Goal: Communication & Community: Answer question/provide support

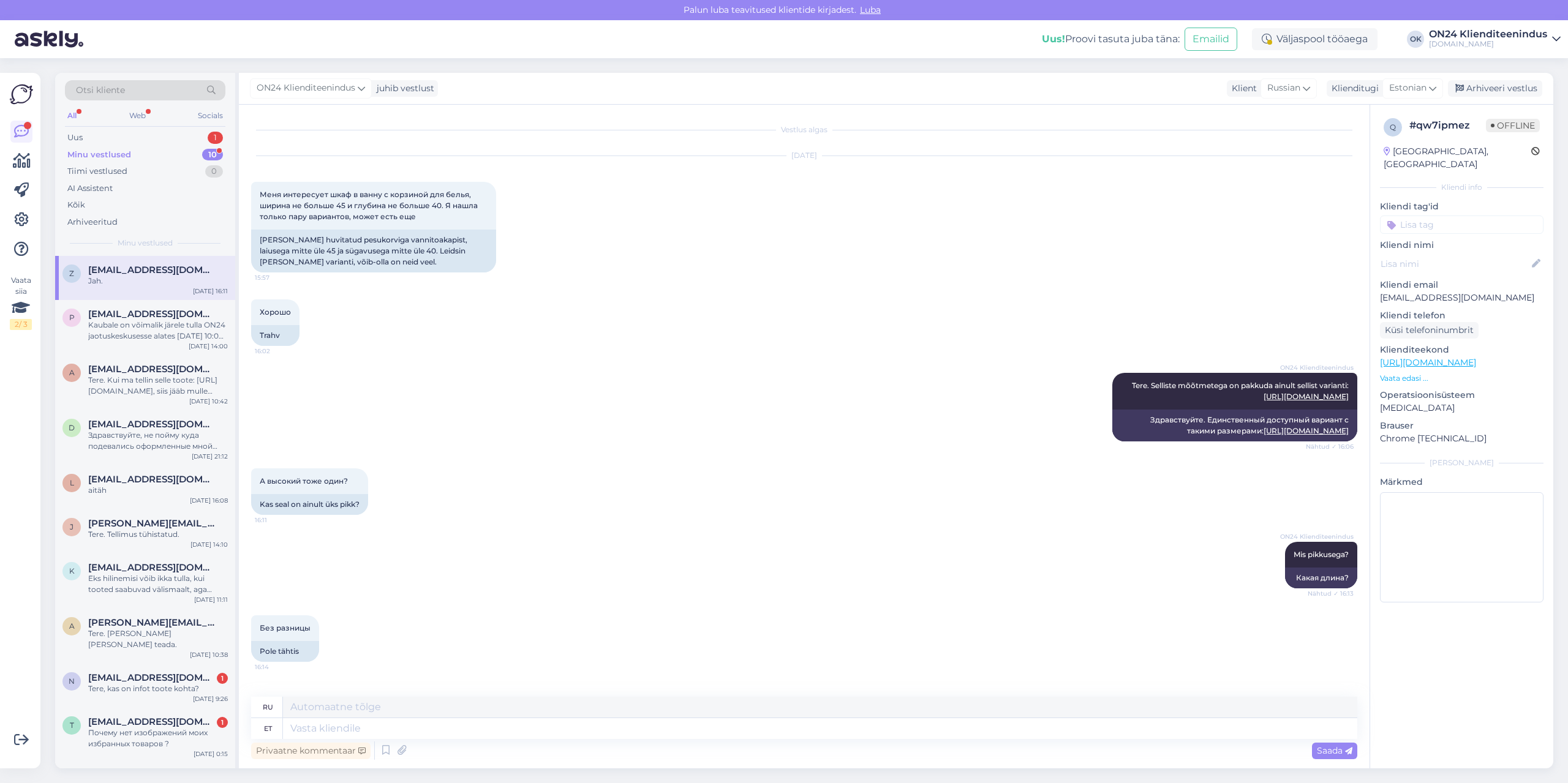
scroll to position [581, 0]
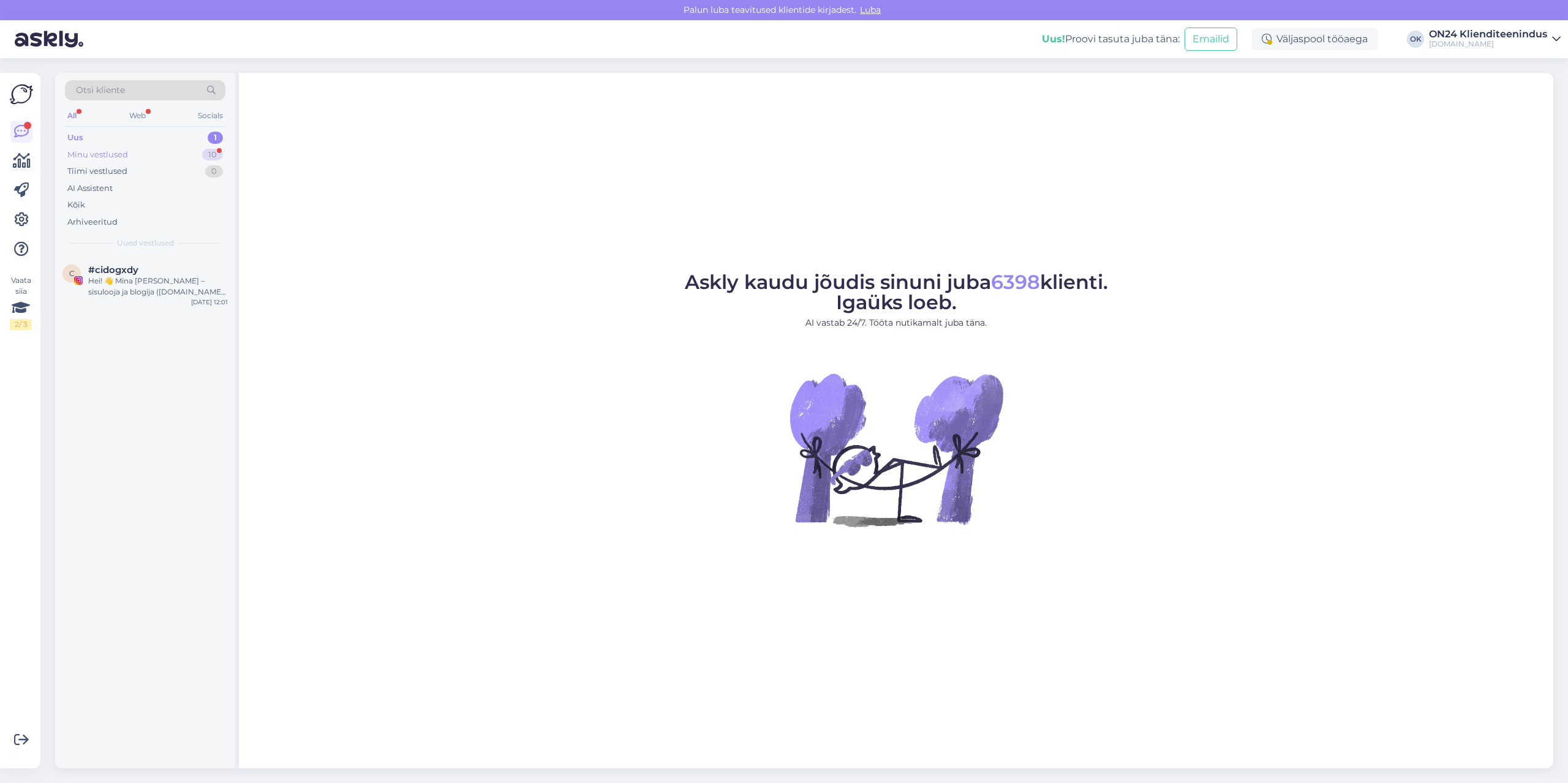
click at [163, 151] on div "Minu vestlused 10" at bounding box center [145, 155] width 161 height 17
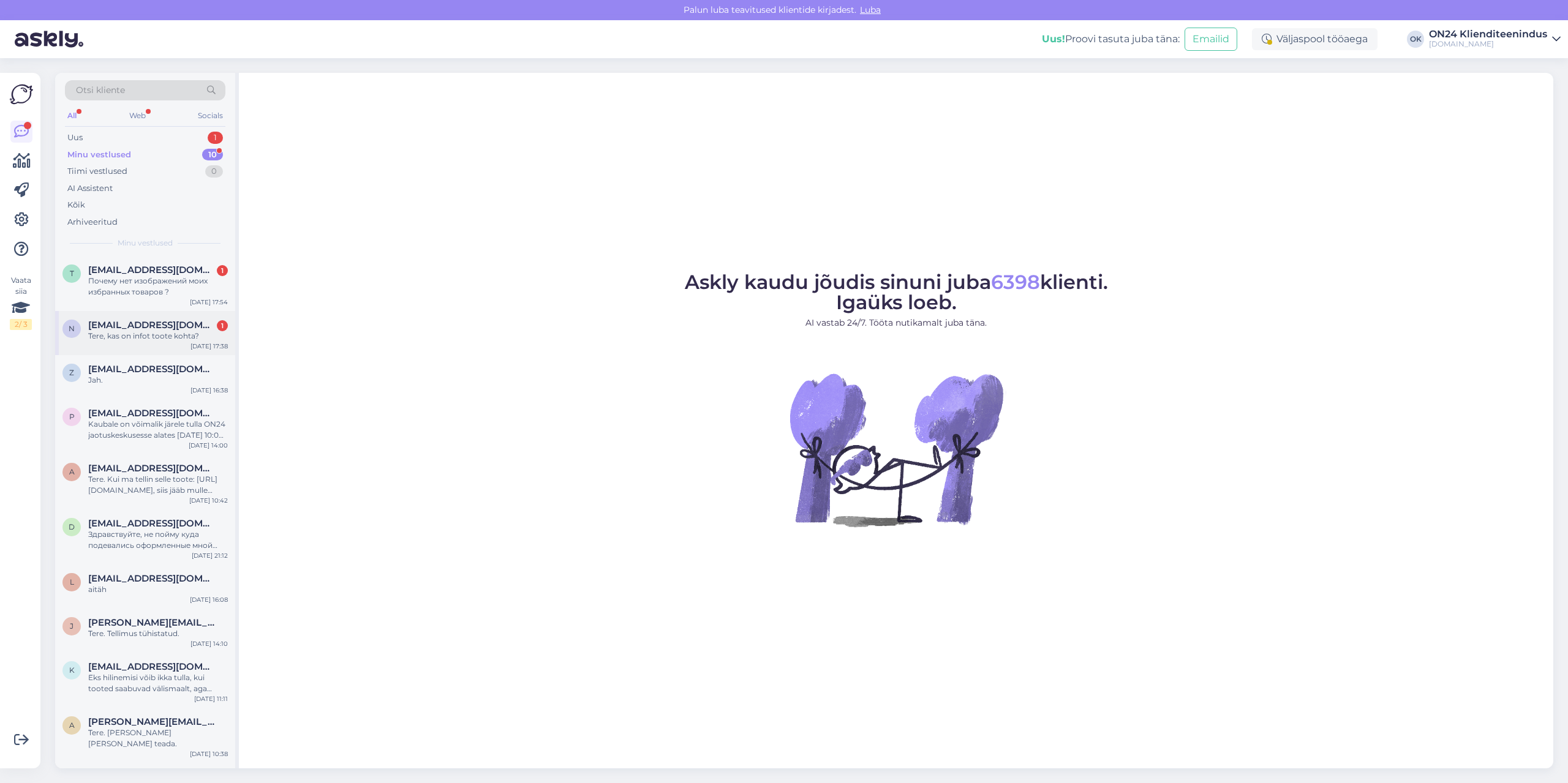
click at [151, 343] on div "n [EMAIL_ADDRESS][DOMAIN_NAME] 1 Tere, kas on infot toote kohta? [DATE] 17:38" at bounding box center [145, 333] width 180 height 44
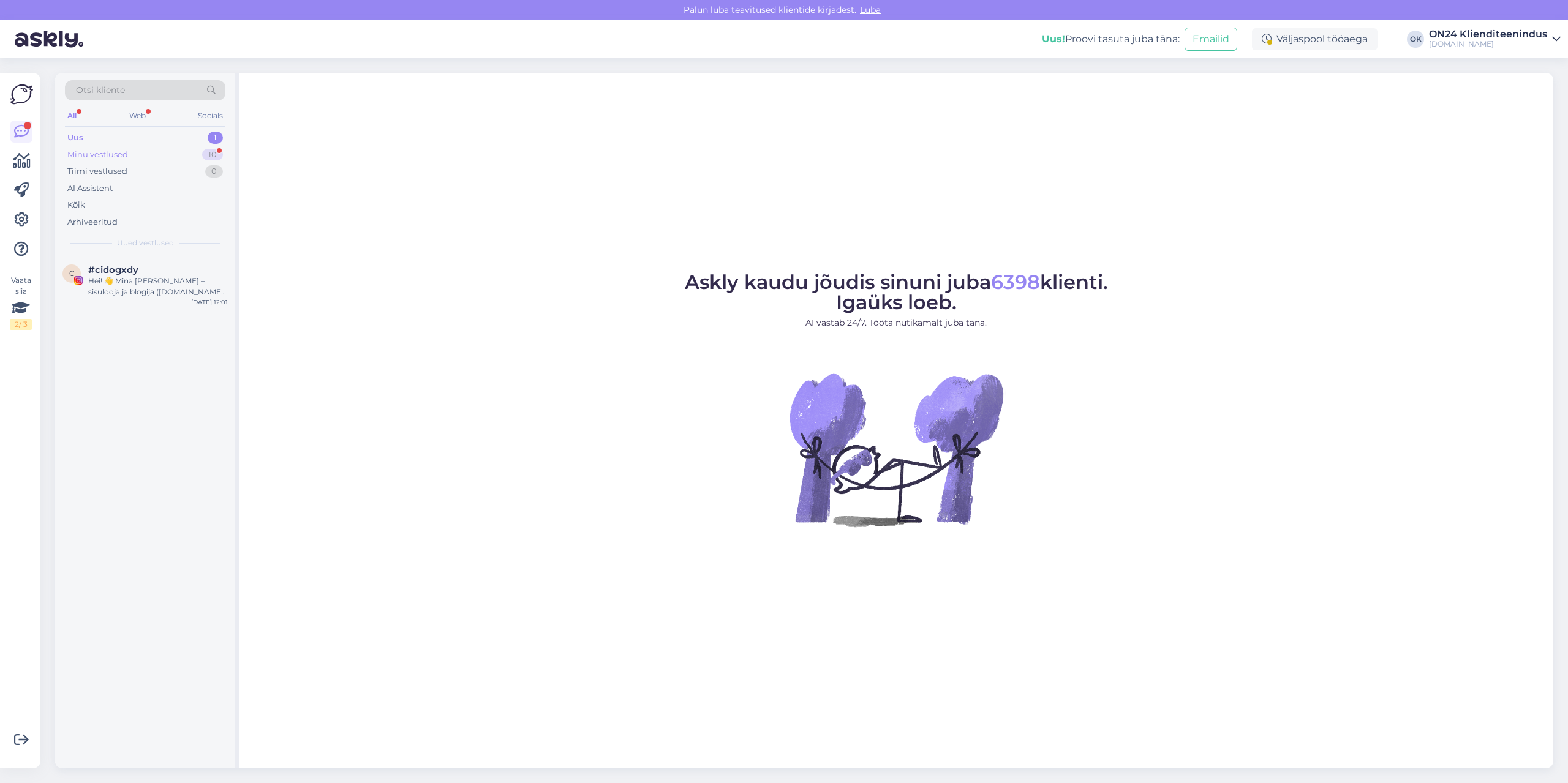
click at [151, 151] on div "Minu vestlused 10" at bounding box center [145, 155] width 161 height 17
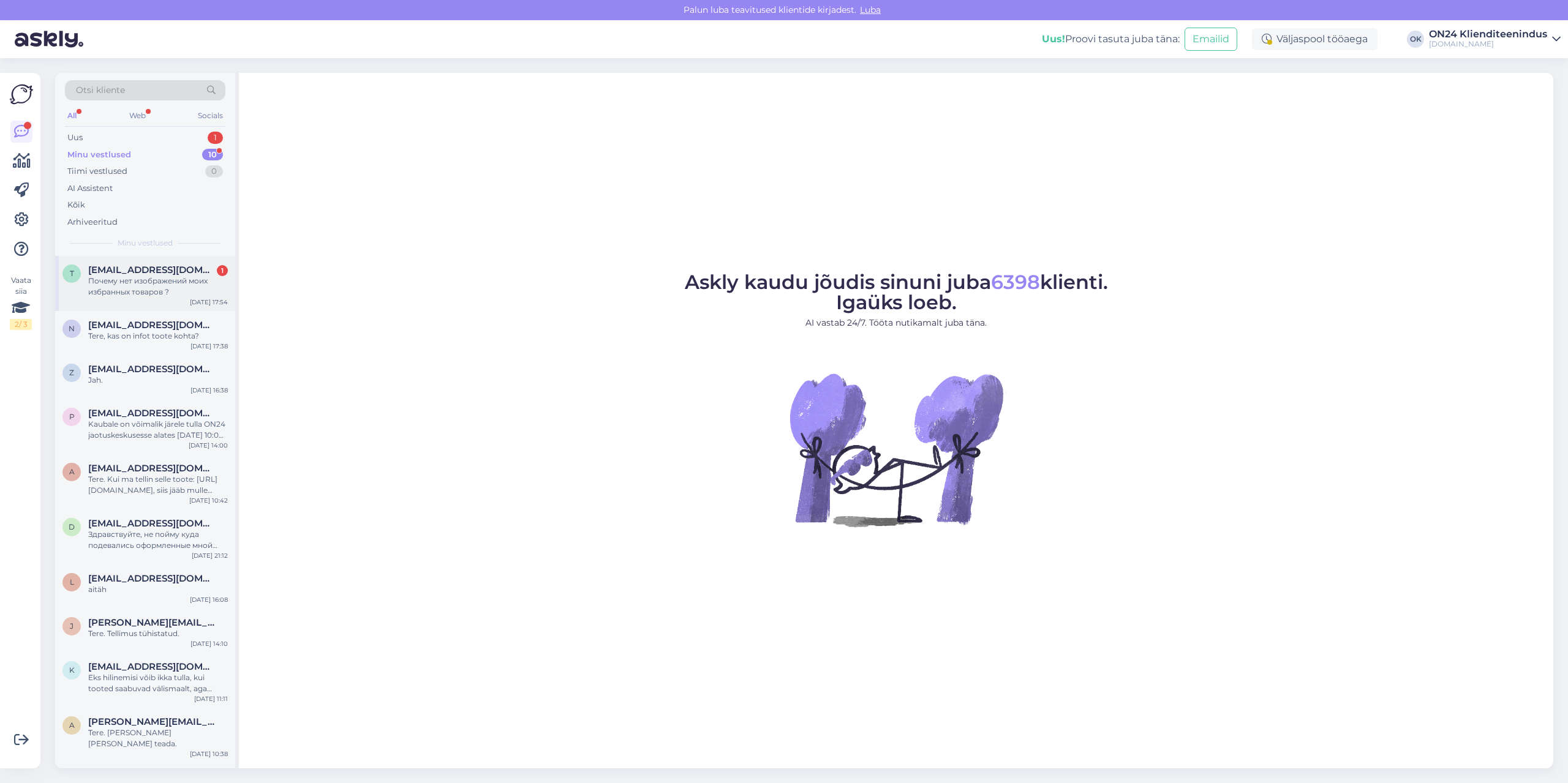
click at [155, 272] on span "[EMAIL_ADDRESS][DOMAIN_NAME]" at bounding box center [152, 270] width 128 height 11
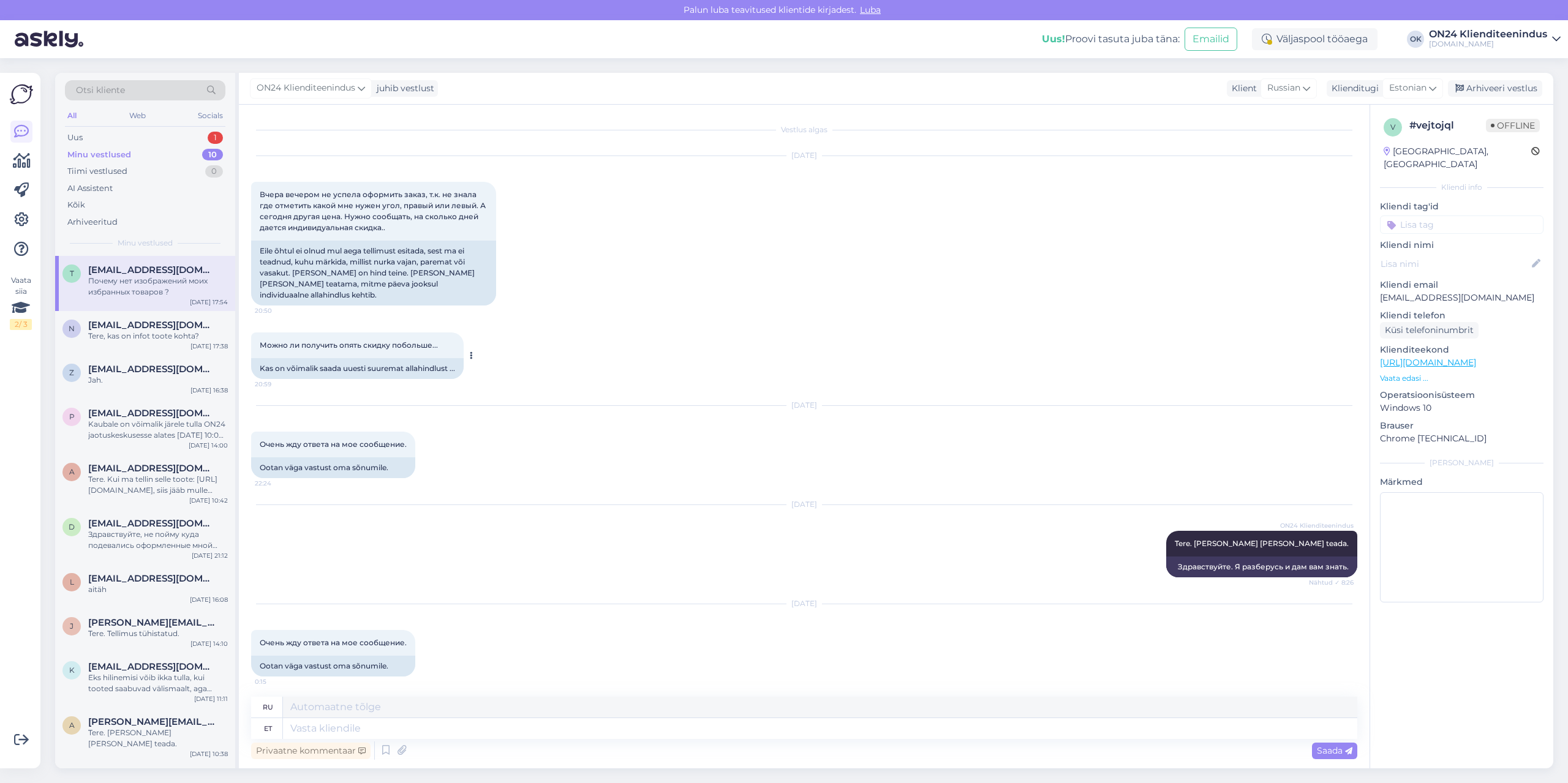
scroll to position [92, 0]
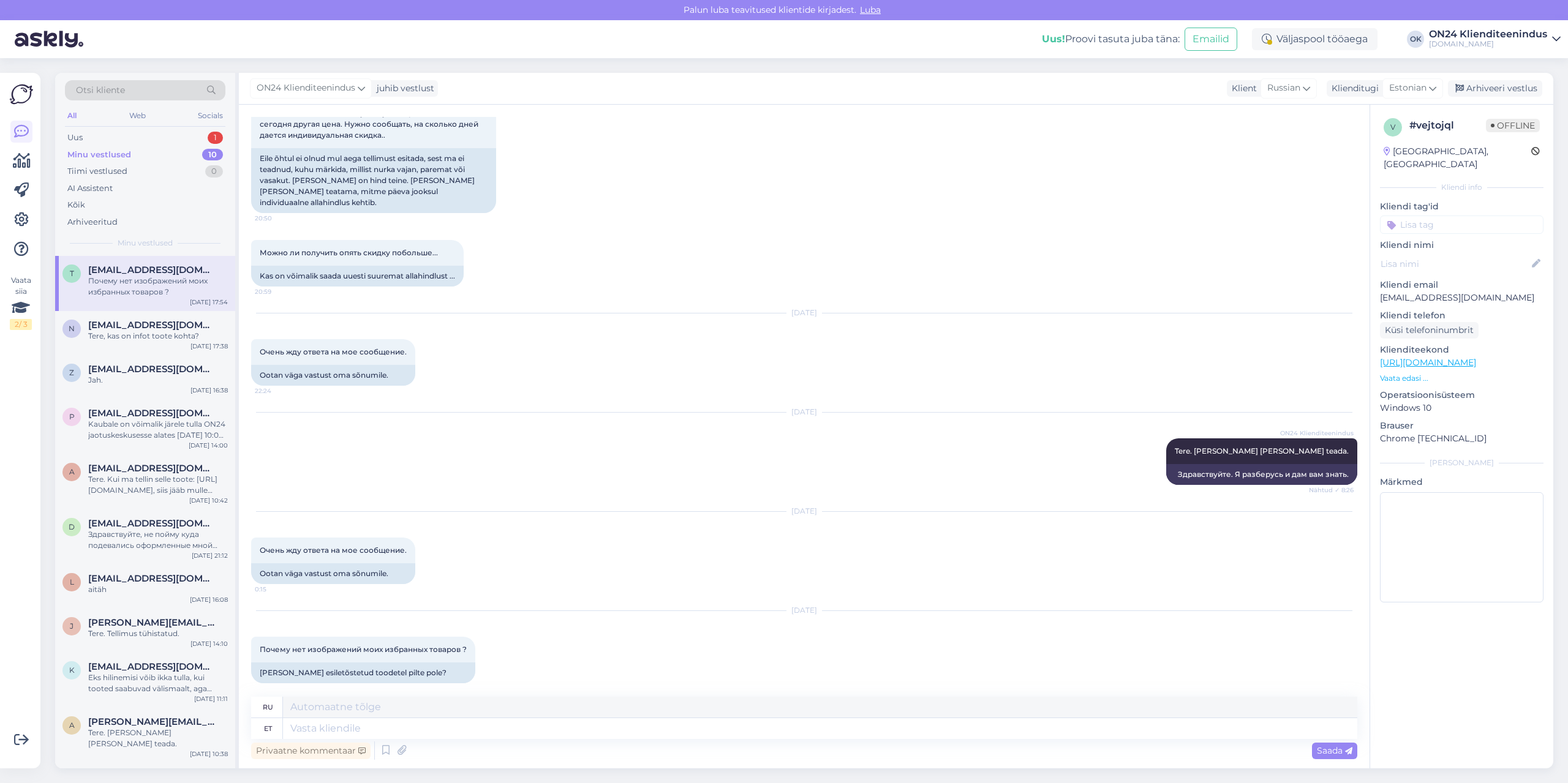
click at [1417, 291] on p "[EMAIL_ADDRESS][DOMAIN_NAME]" at bounding box center [1462, 298] width 164 height 13
copy p "[EMAIL_ADDRESS][DOMAIN_NAME]"
click at [333, 726] on textarea at bounding box center [819, 728] width 1074 height 21
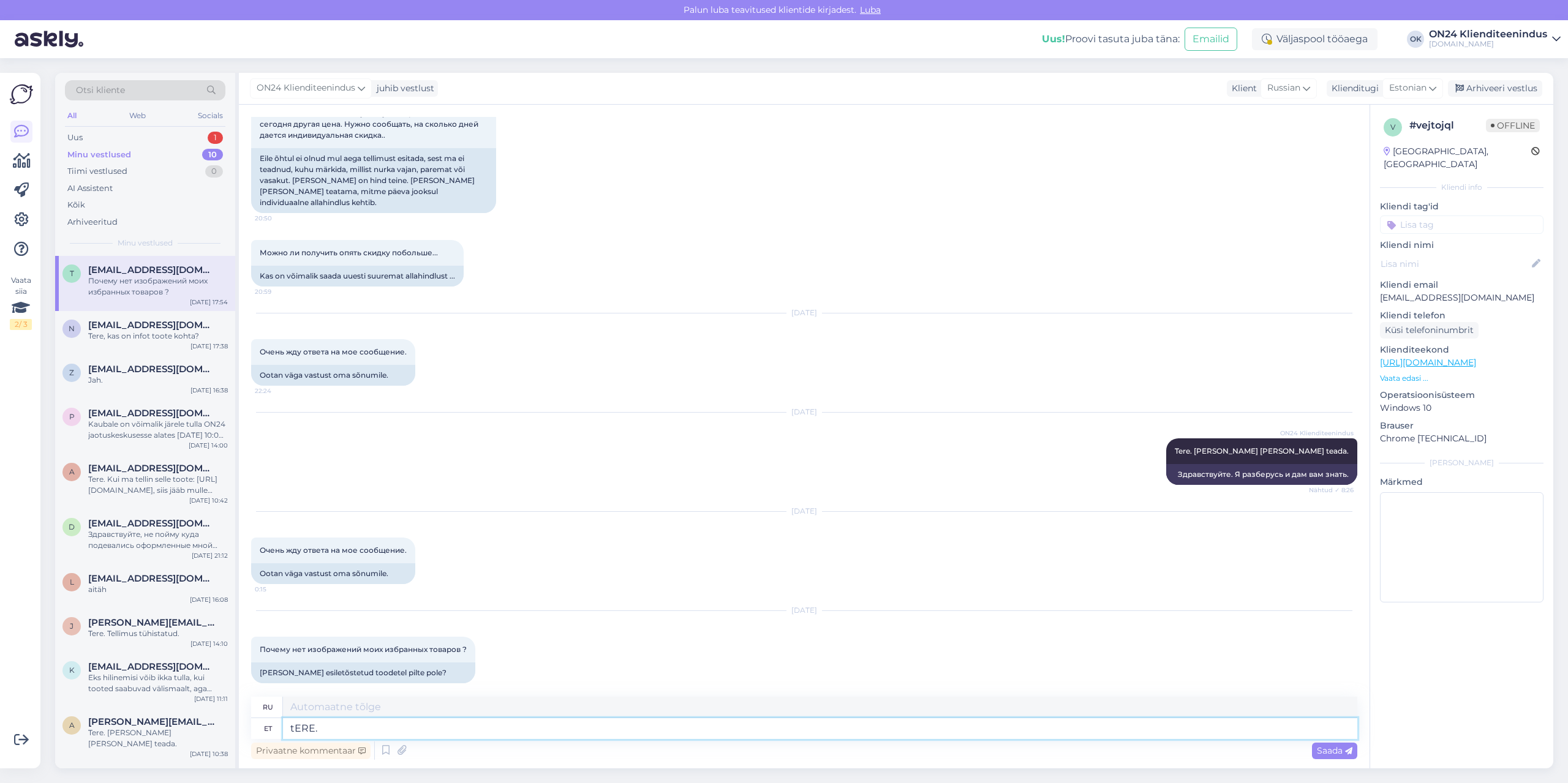
type textarea "tERE."
type textarea "привет."
type textarea "t"
type textarea "Tere"
type textarea "Привет"
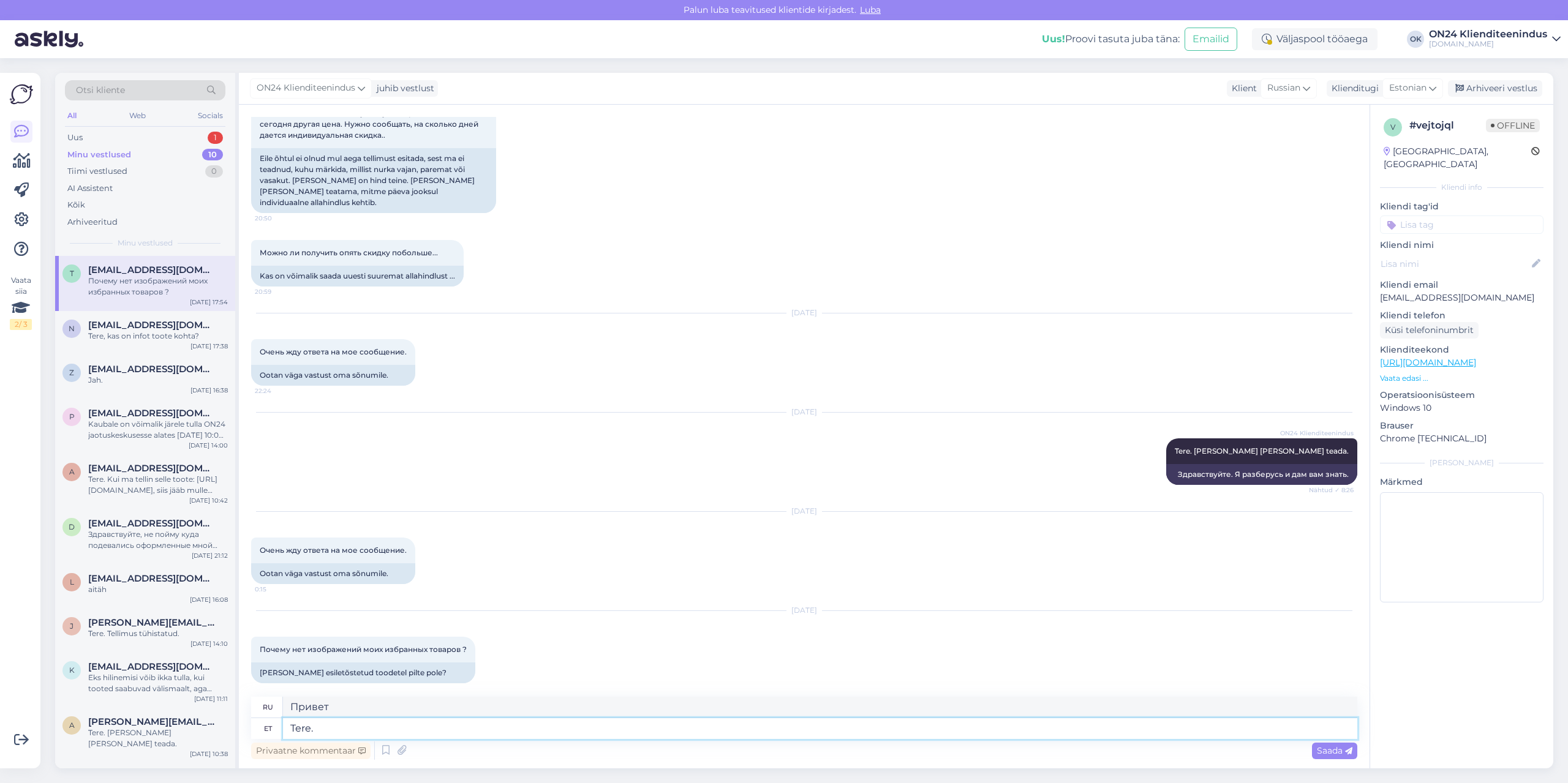
type textarea "Tere."
type textarea "Привет."
type textarea "Tere. Hetkel pe"
type textarea "Привет. В настоящее время"
type textarea "Tere. Hetkel peaks pk"
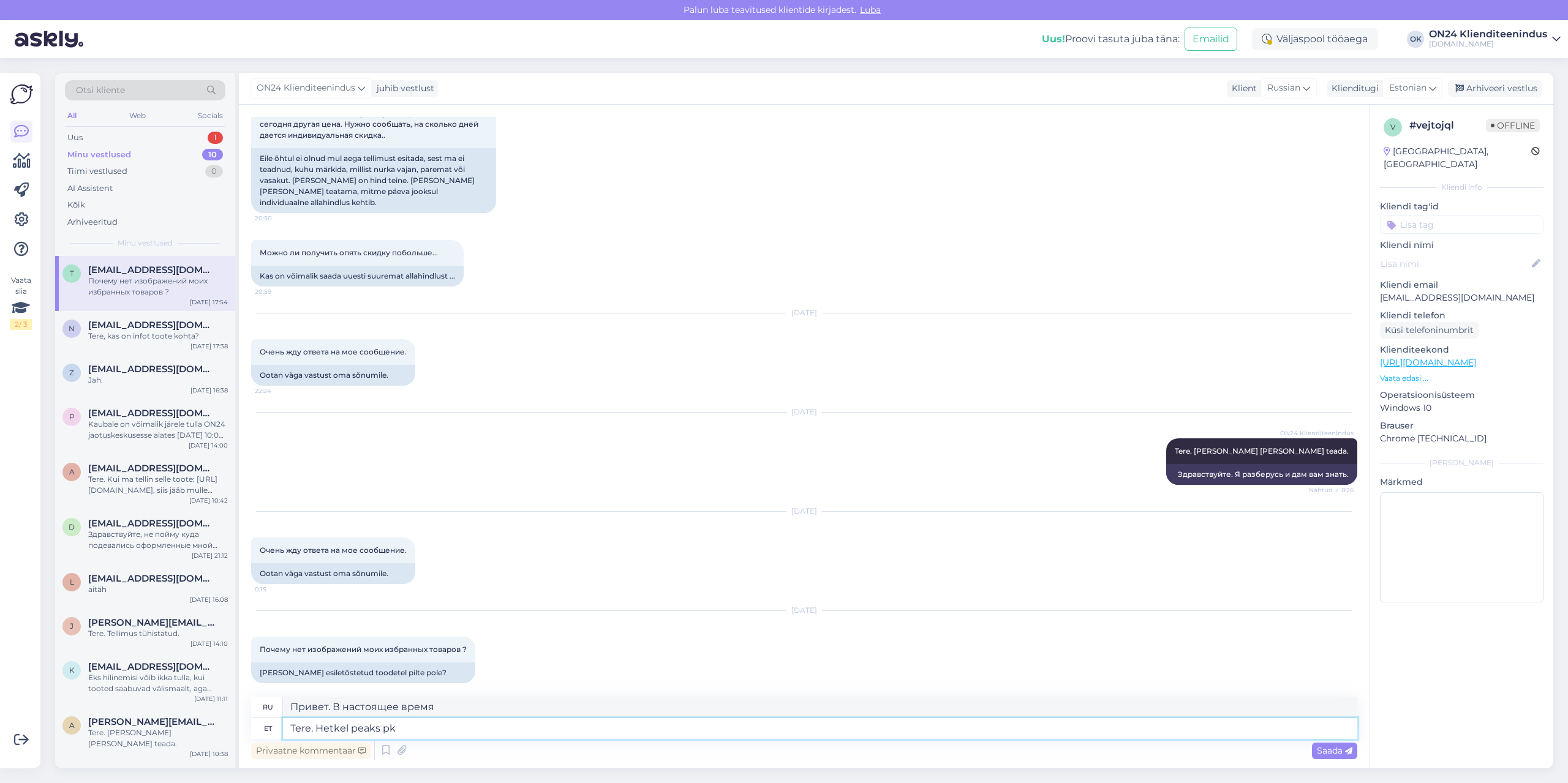
type textarea "Привет. Сейчас должно быть"
type textarea "Tere. Hetkel peaks korras o"
type textarea "Здравствуйте. Сейчас всё должно быть хорошо."
type textarea "Tere. Hetkel peaks korras olema."
type textarea "Привет. Теперь всё должно быть хорошо."
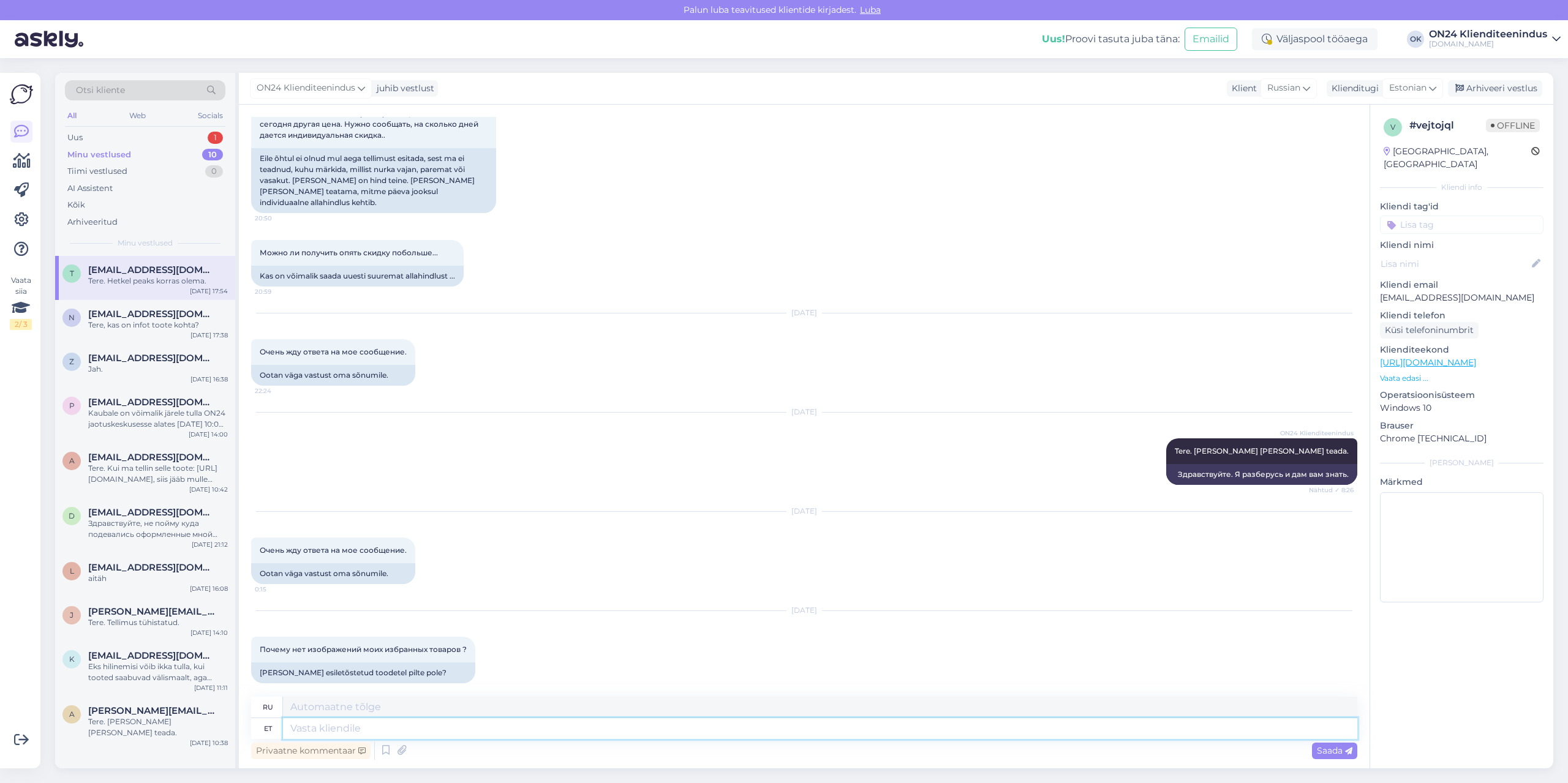
scroll to position [192, 0]
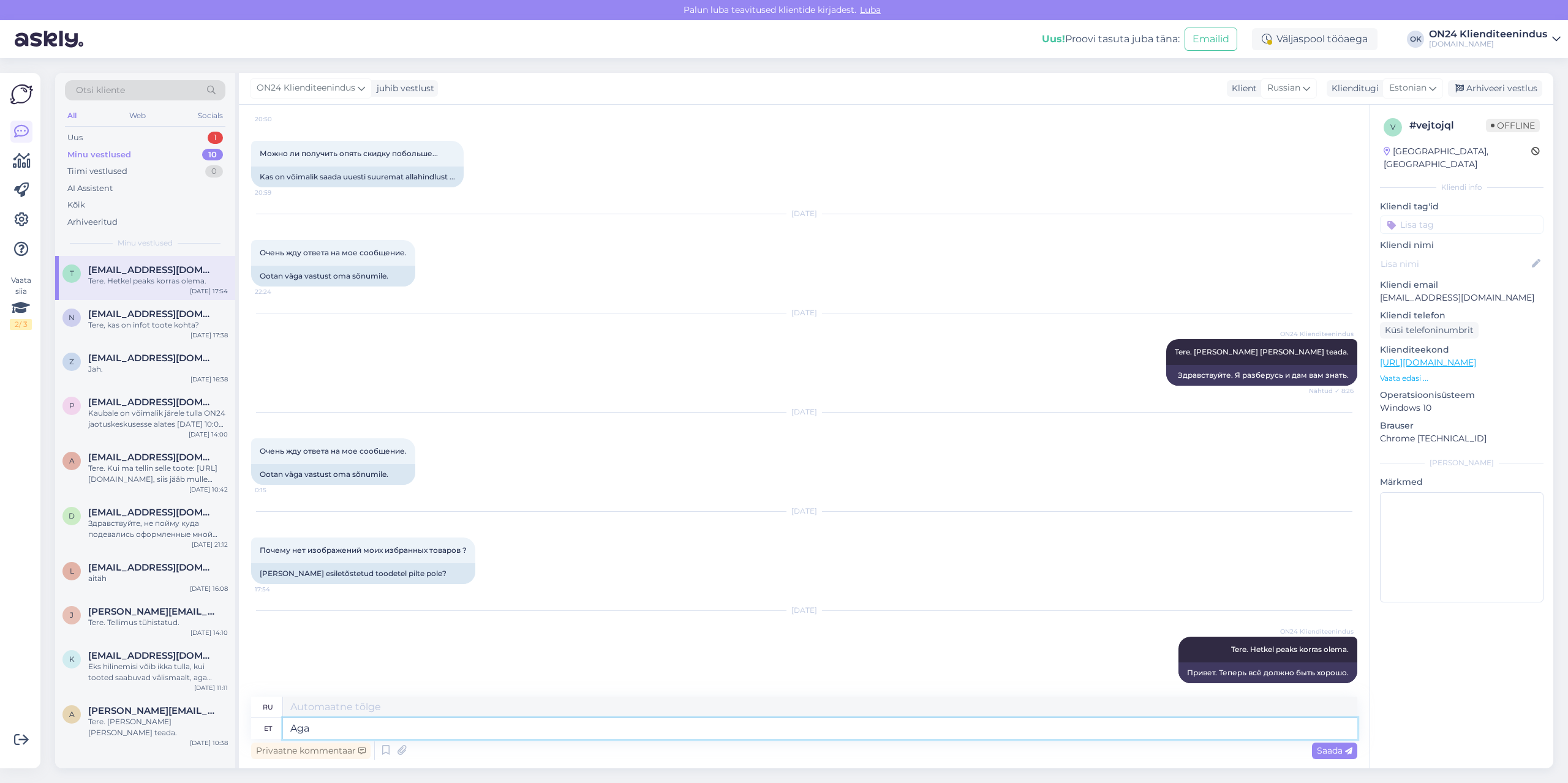
type textarea "Aga m"
type textarea "Но"
type textarea "Aga mis d"
type textarea "Но что"
type textarea "Aga mis diivanit t"
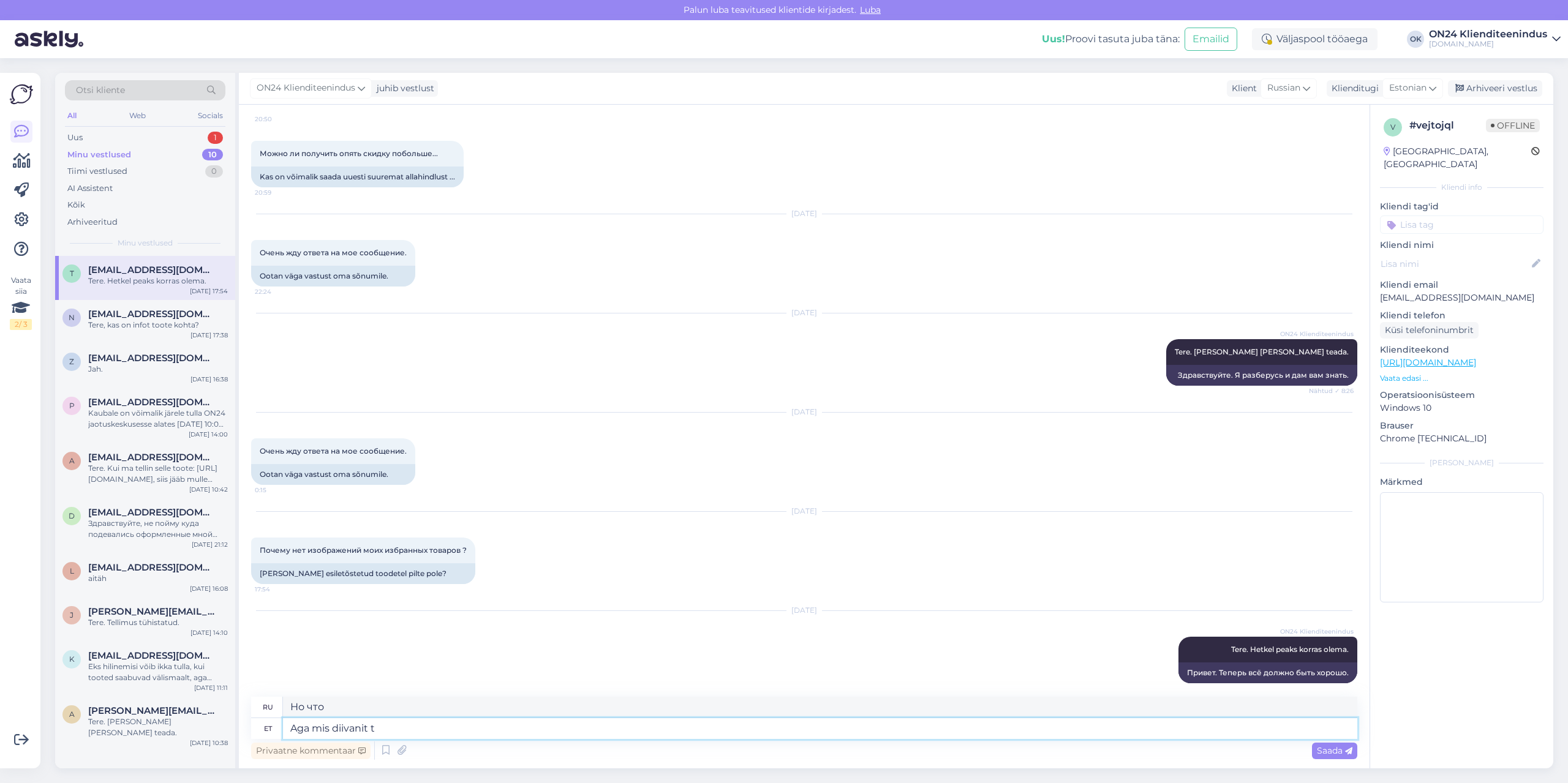
type textarea "А какой диван?"
type textarea "Aga mis diivanit Te so"
type textarea "А какой у вас диван?"
type textarea "Aga mis diivanit Te soovisite tel"
type textarea "Но какой диван вам нужен?"
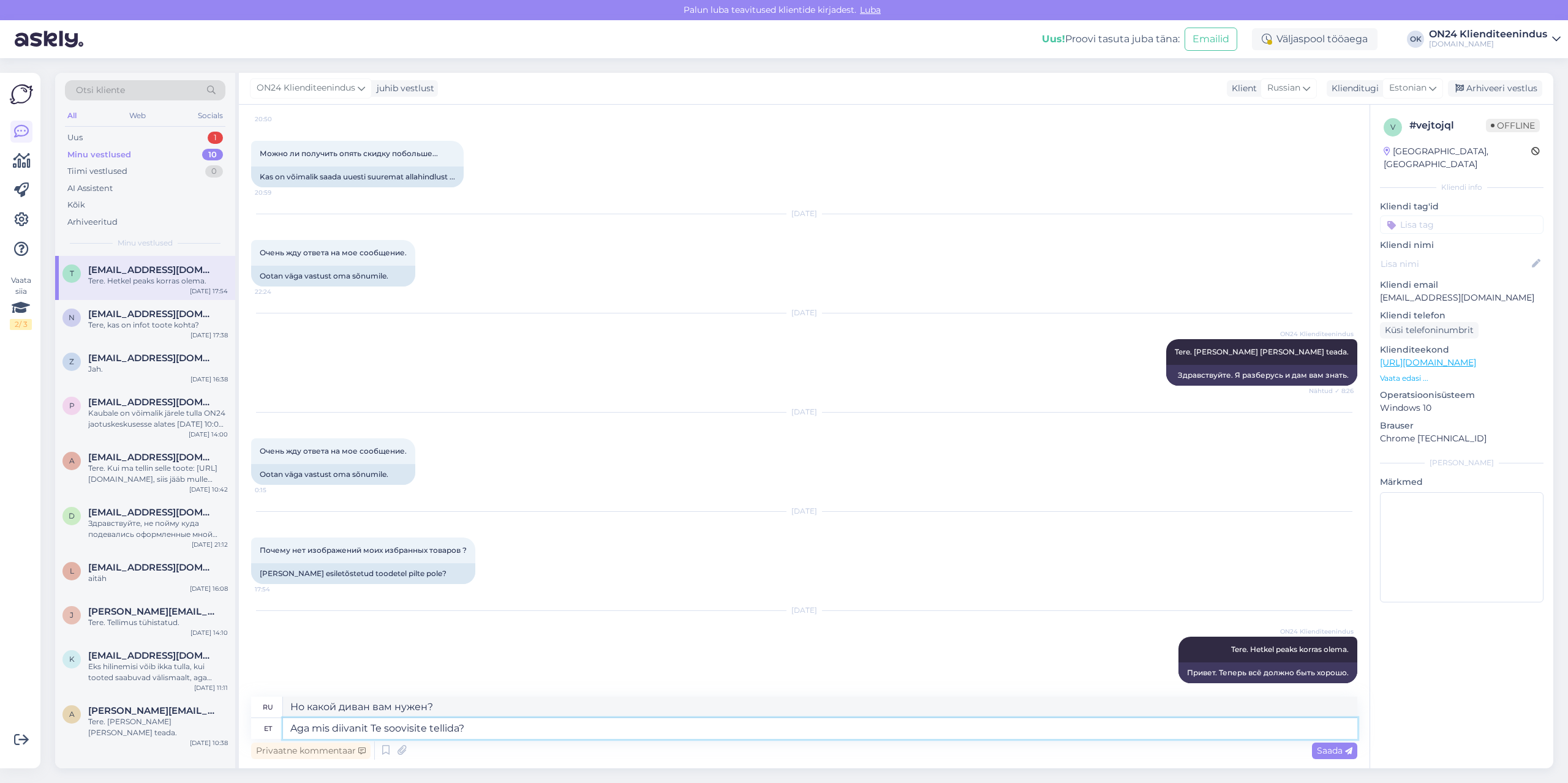
type textarea "Aga mis diivanit Te soovisite tellida?"
type textarea "Но какой диван вы хотели заказать?"
click at [318, 726] on textarea "Aga mis diivanit Te soovisite tellida?" at bounding box center [819, 728] width 1074 height 21
click at [314, 728] on textarea "Aga mis diivanit Te soovisite tellida?" at bounding box center [819, 728] width 1074 height 21
type textarea "Agamis diivanit Te soovisite tellida?"
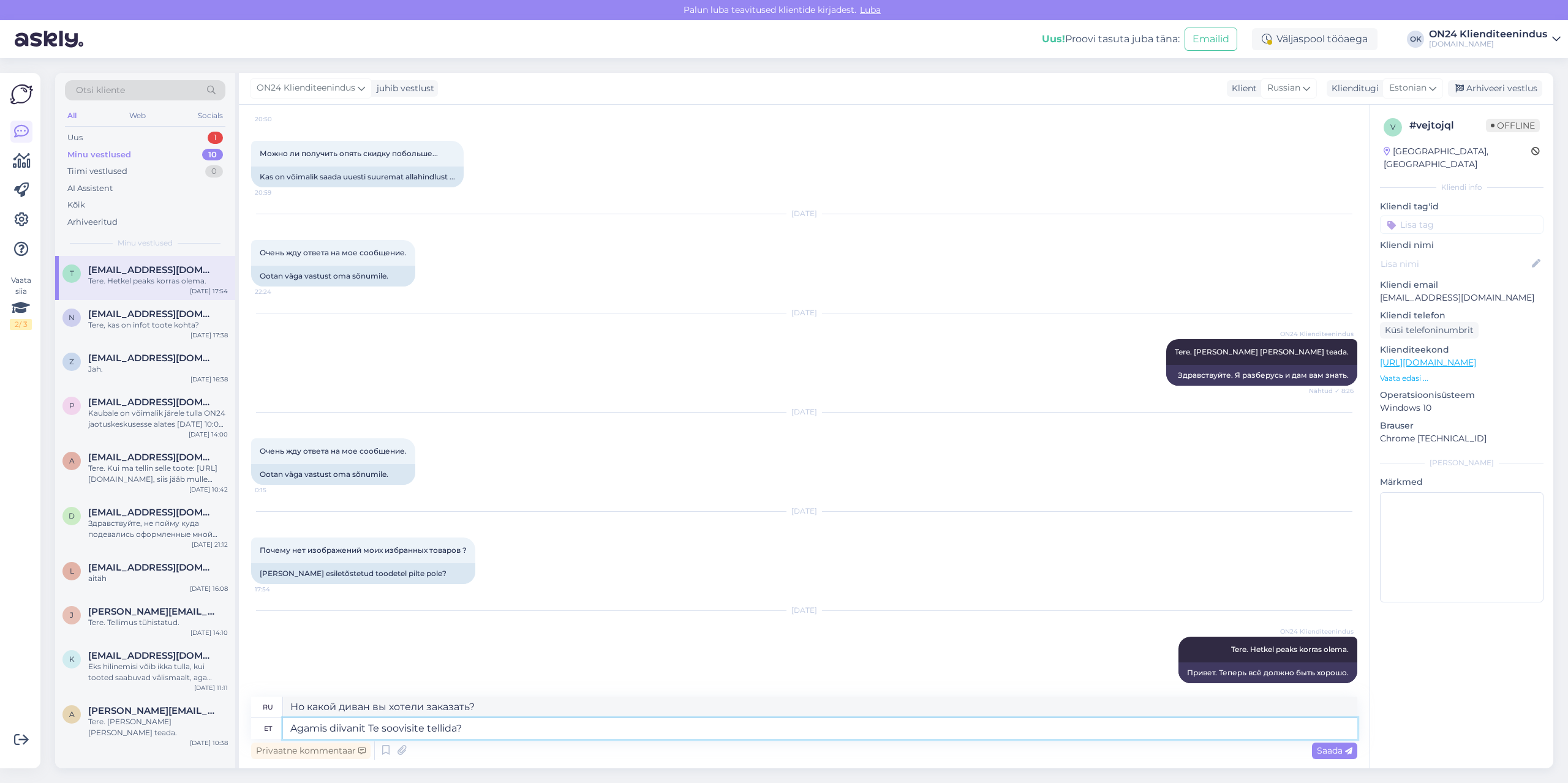
type textarea "Какой диван вы хотели заказать?"
type textarea "mis diivanit Te soovisite tellida?"
